Goal: Find specific page/section: Find specific page/section

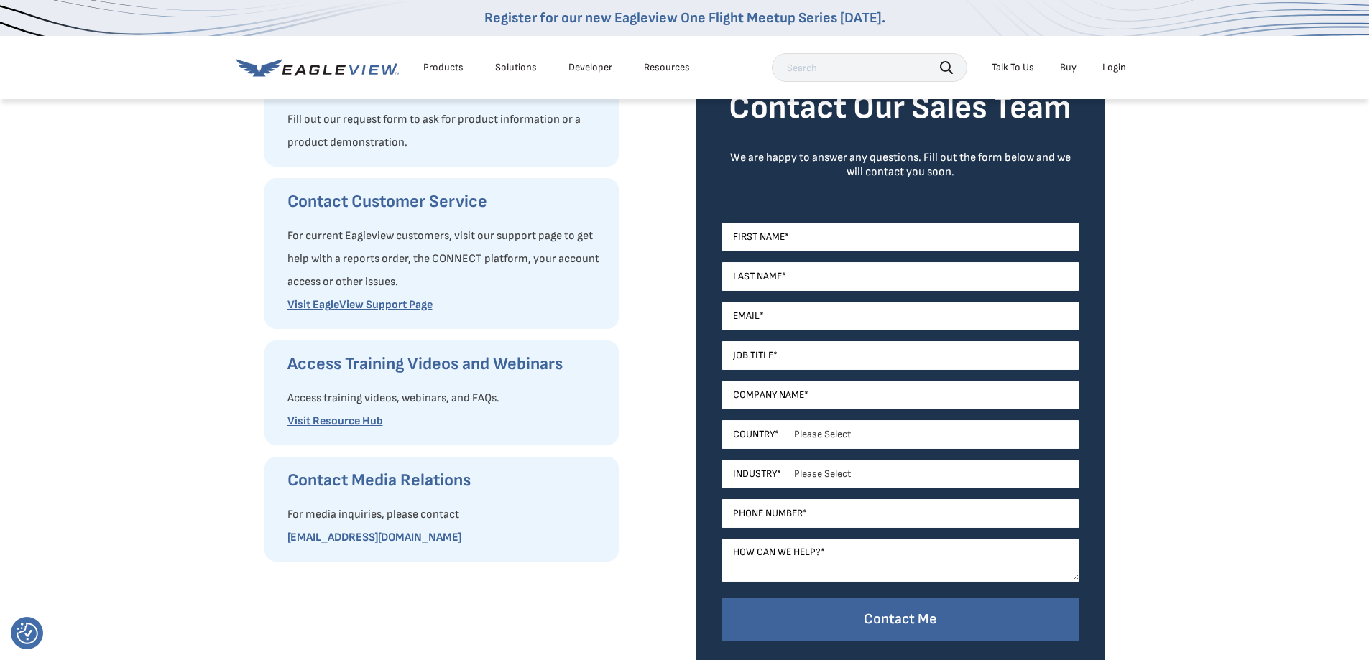
scroll to position [205, 0]
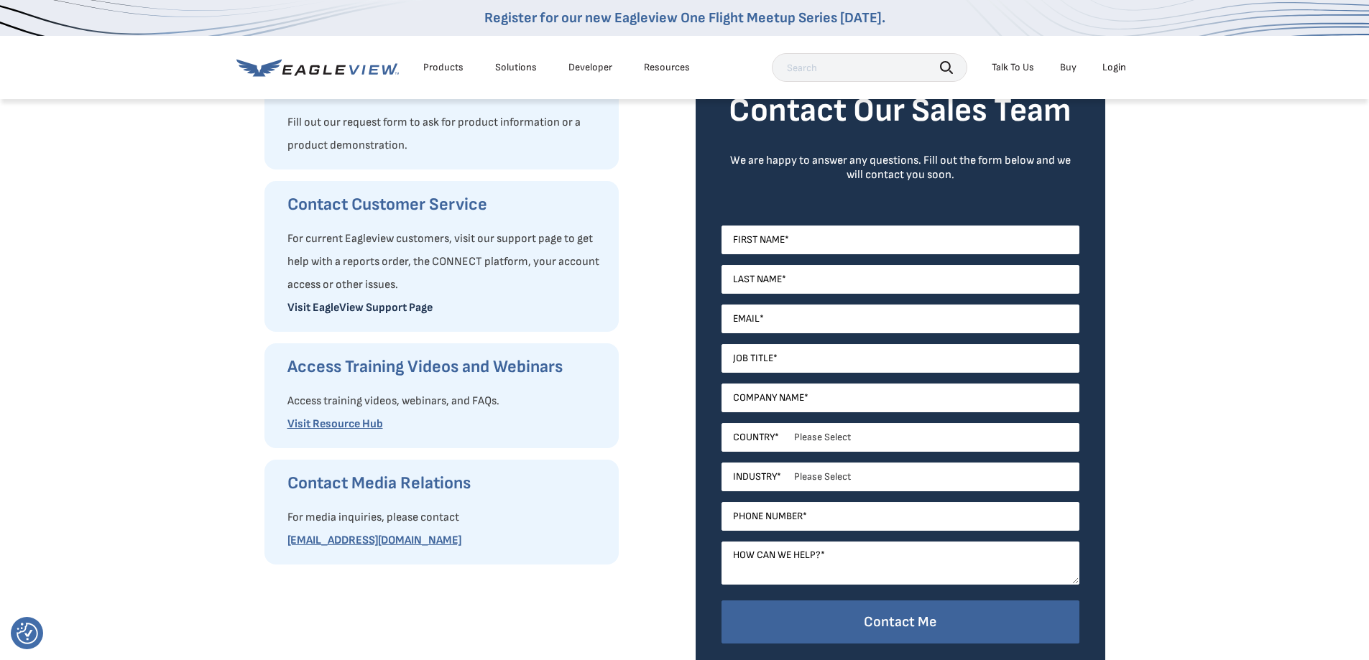
click at [414, 306] on link "Visit EagleView Support Page" at bounding box center [359, 308] width 145 height 14
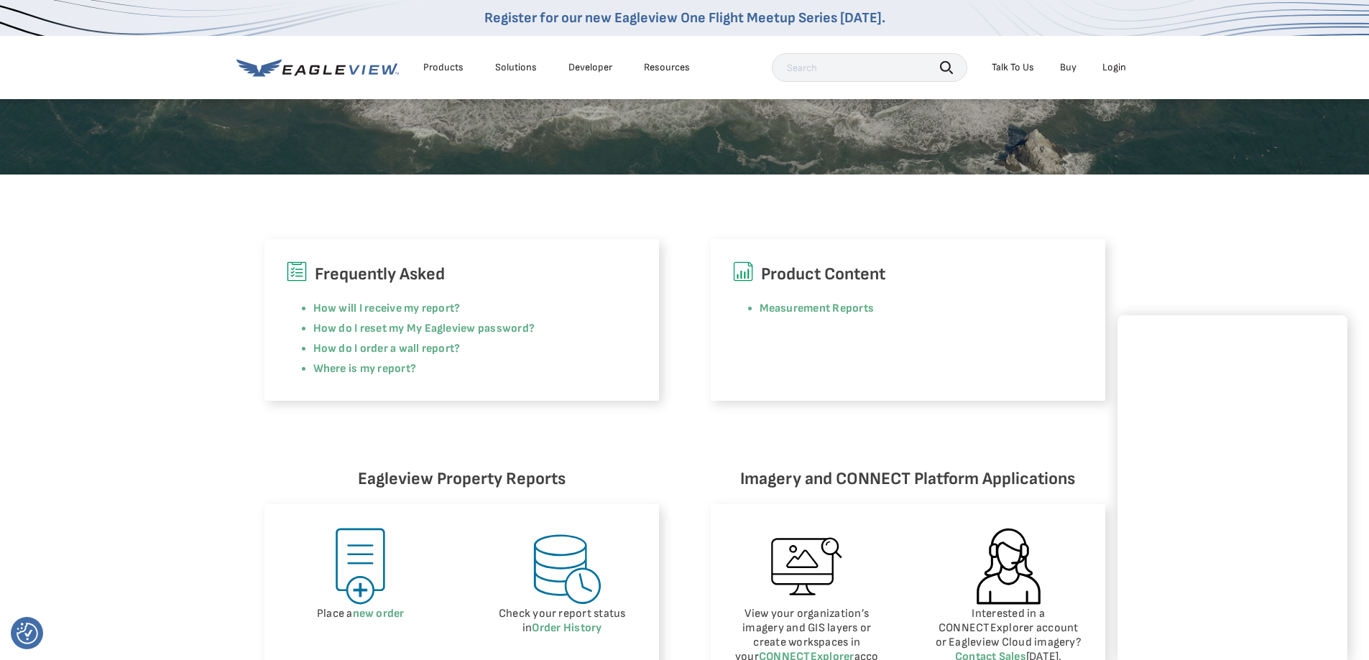
scroll to position [283, 0]
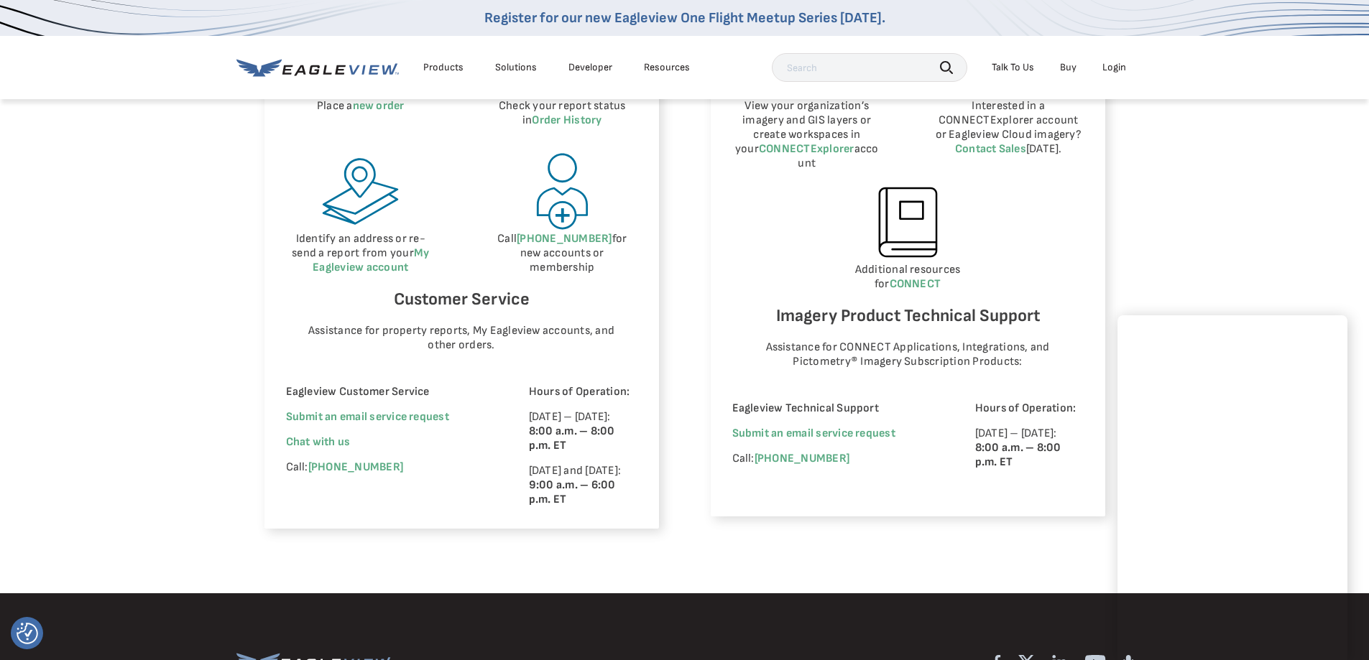
scroll to position [551, 0]
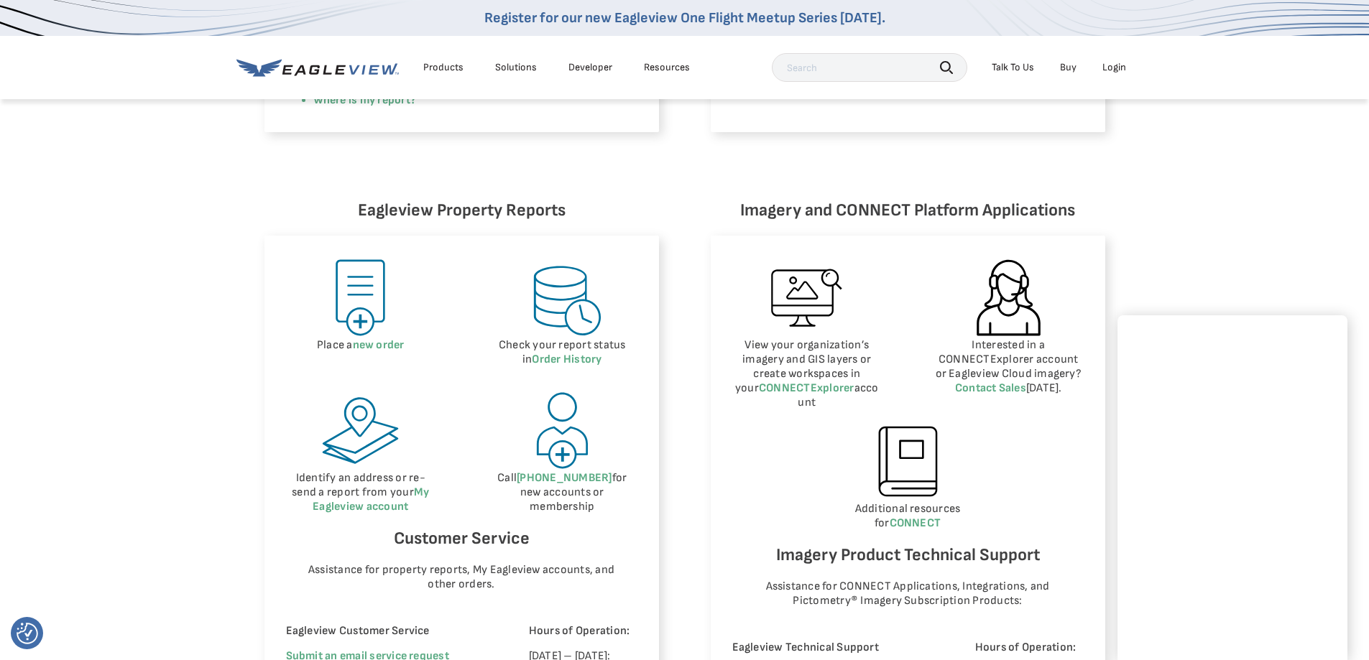
click at [605, 69] on link "Developer" at bounding box center [590, 67] width 44 height 13
